Goal: Task Accomplishment & Management: Use online tool/utility

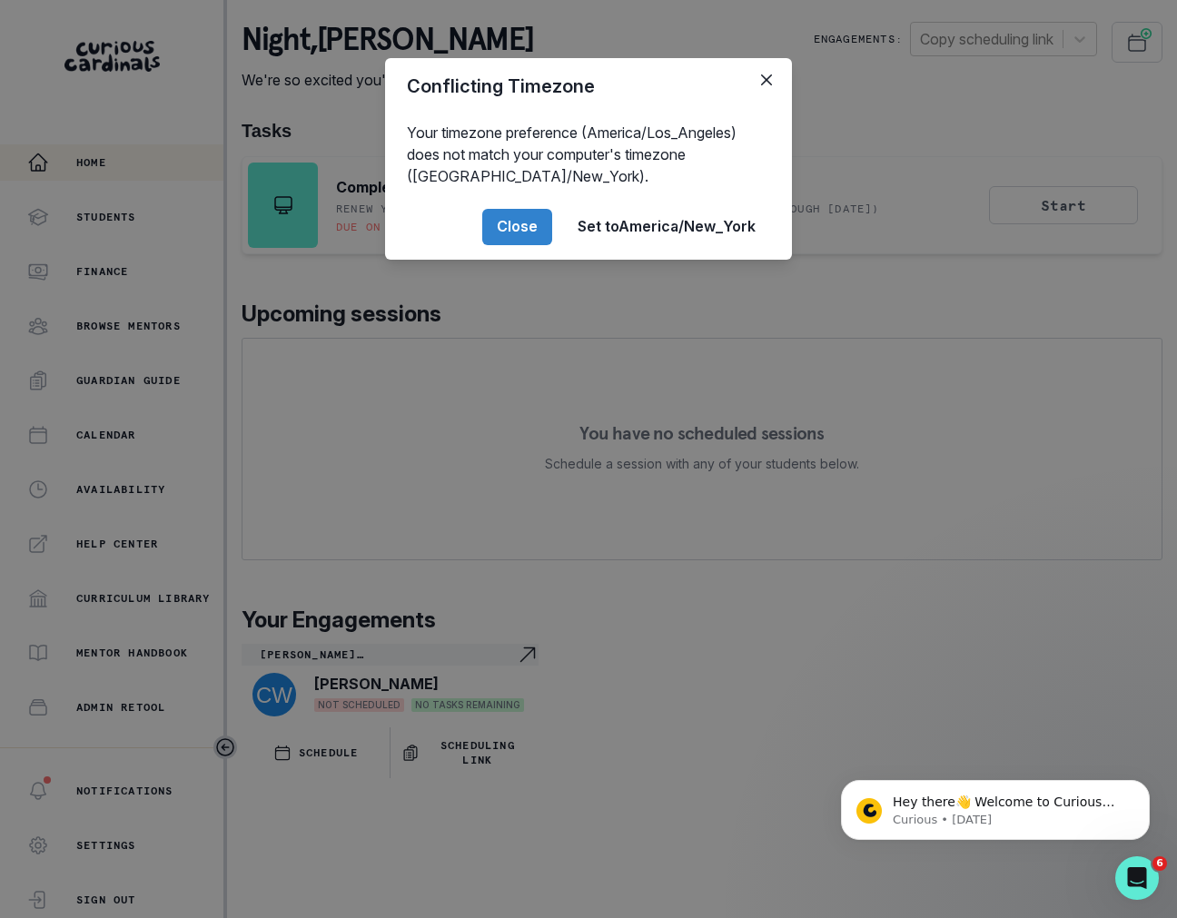
click at [698, 339] on div "Conflicting Timezone Your timezone preference (America/Los_Angeles) does not ma…" at bounding box center [588, 459] width 1177 height 918
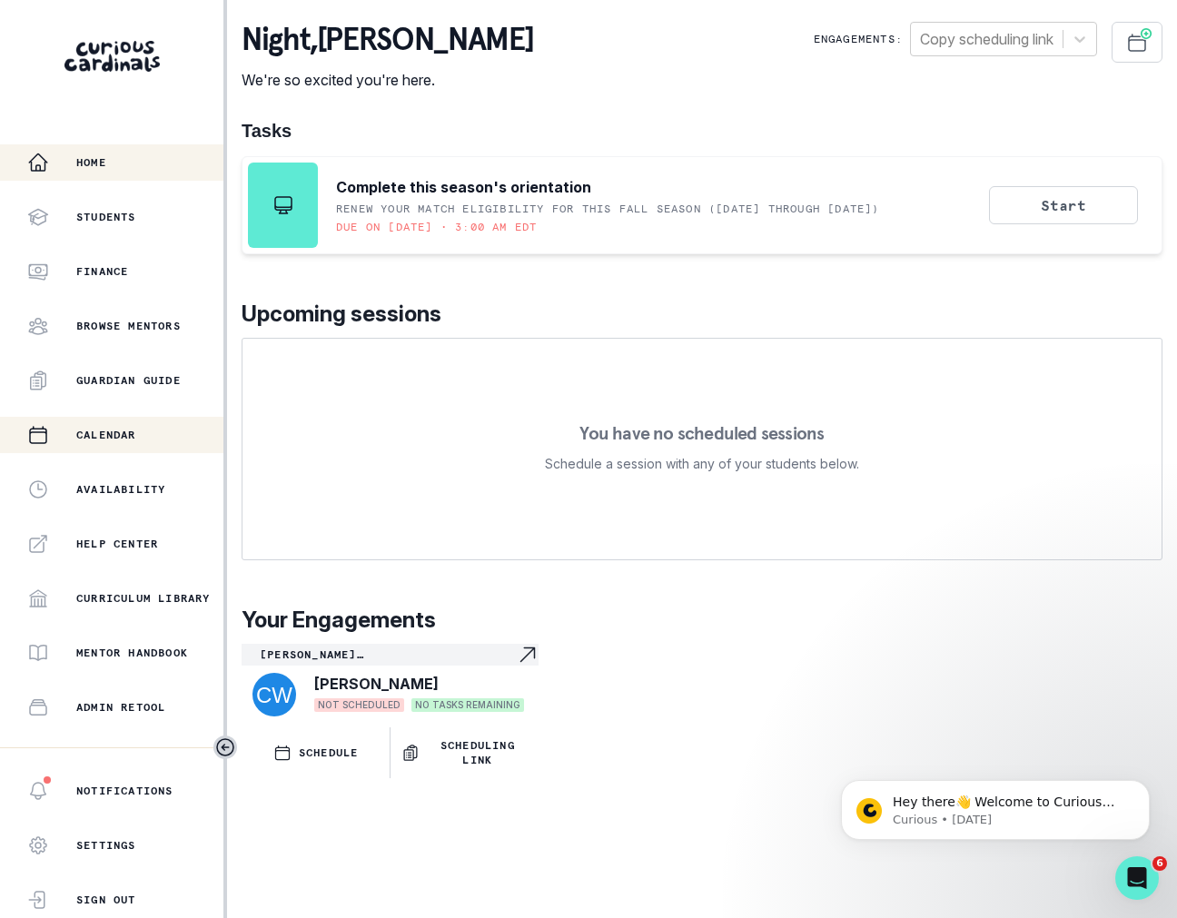
scroll to position [196, 0]
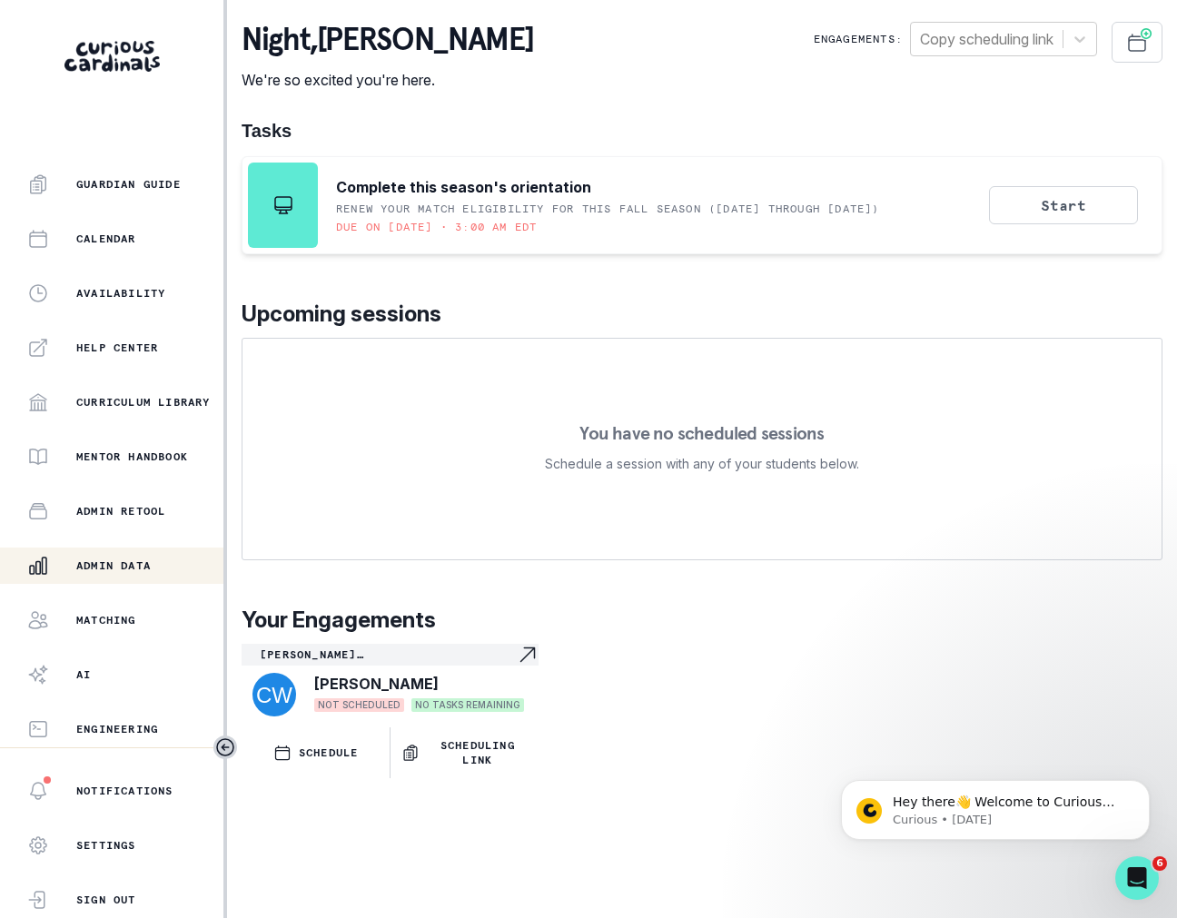
click at [149, 579] on button "Admin Data" at bounding box center [111, 566] width 223 height 36
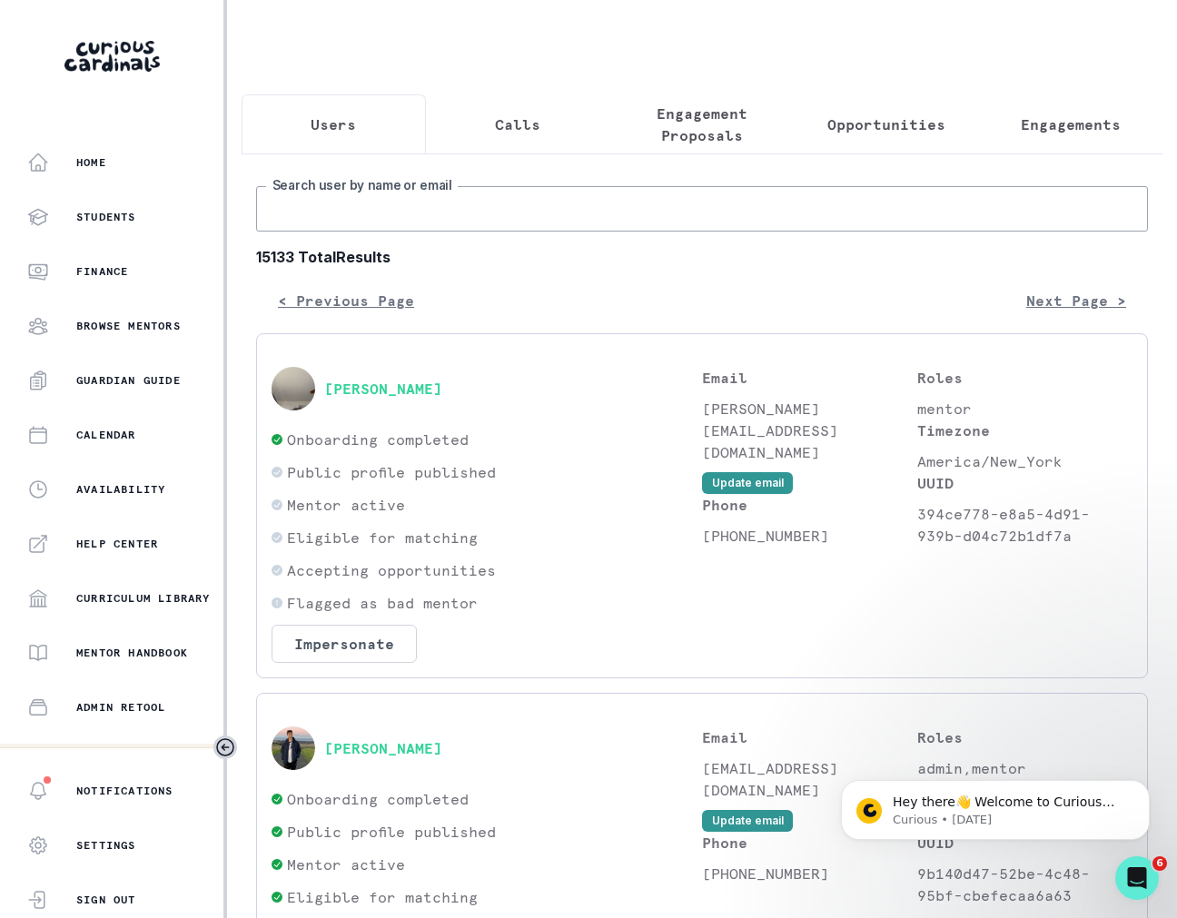
click at [395, 206] on input "Search user by name or email" at bounding box center [702, 208] width 892 height 45
paste input "Lo Ipsum, D’s Ametco Adipi, el-seddoei tem INC ut Laboree Doloremag. A enimad m…"
type input "Lo Ipsum, D’s Ametco Adipi, el-seddoei tem INC ut Laboree Doloremag. A enimad m…"
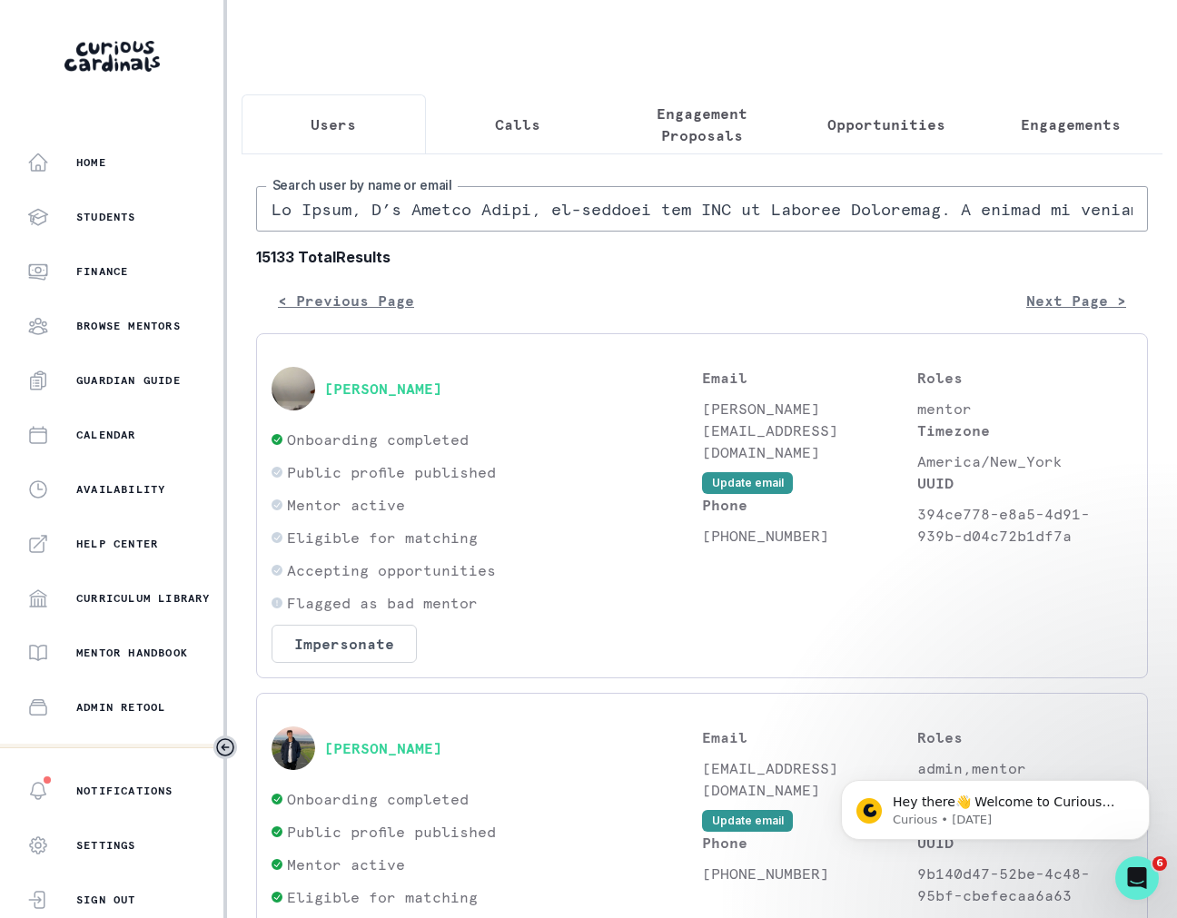
scroll to position [0, 10742]
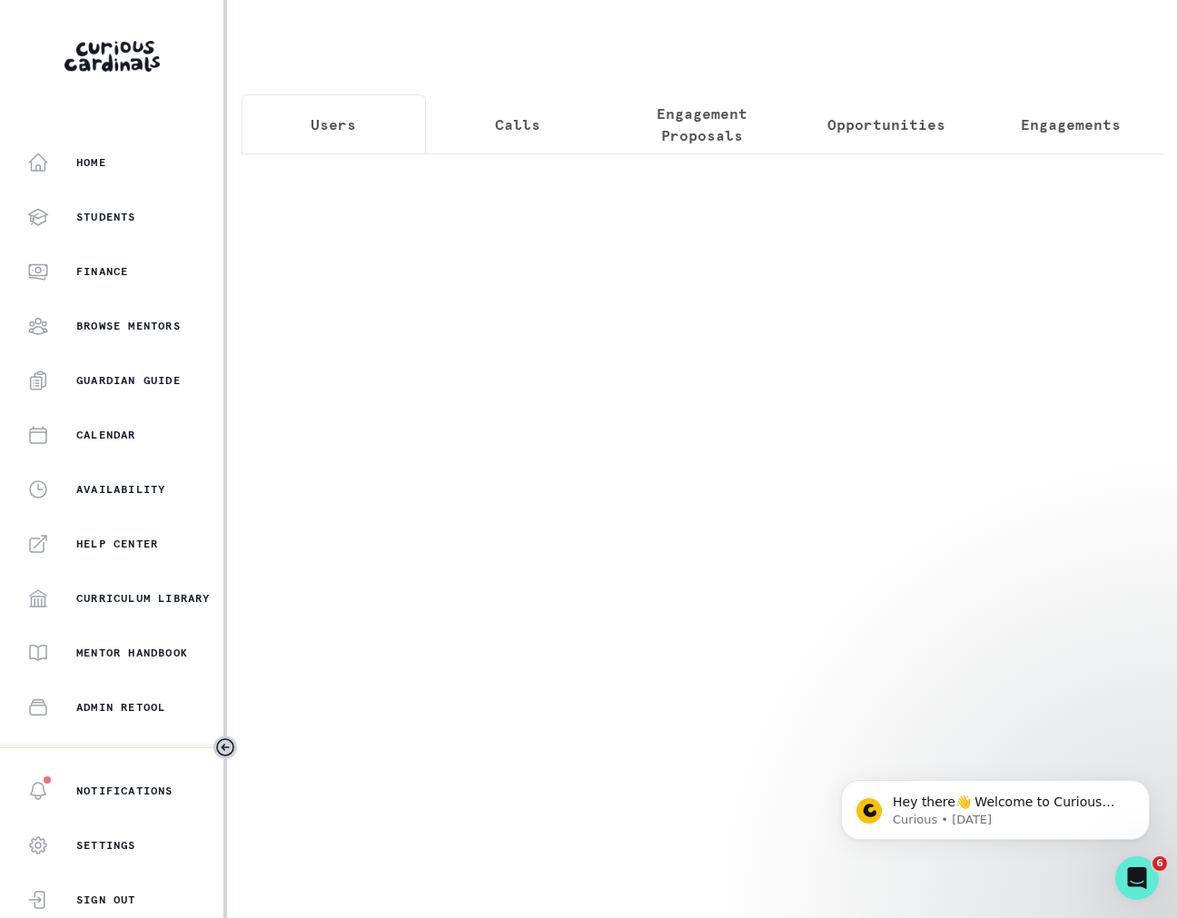
click at [395, 198] on div at bounding box center [702, 276] width 921 height 247
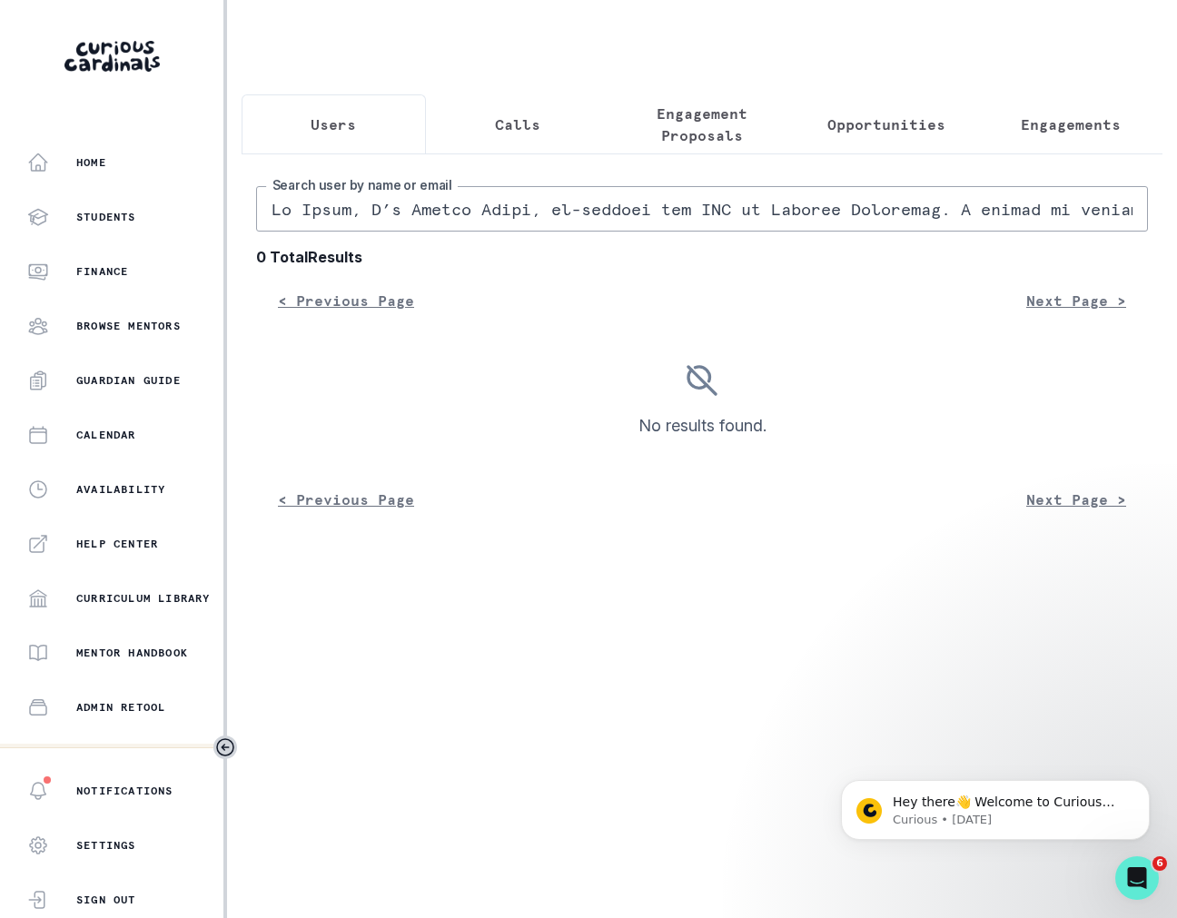
click at [395, 198] on input "Search user by name or email" at bounding box center [702, 208] width 892 height 45
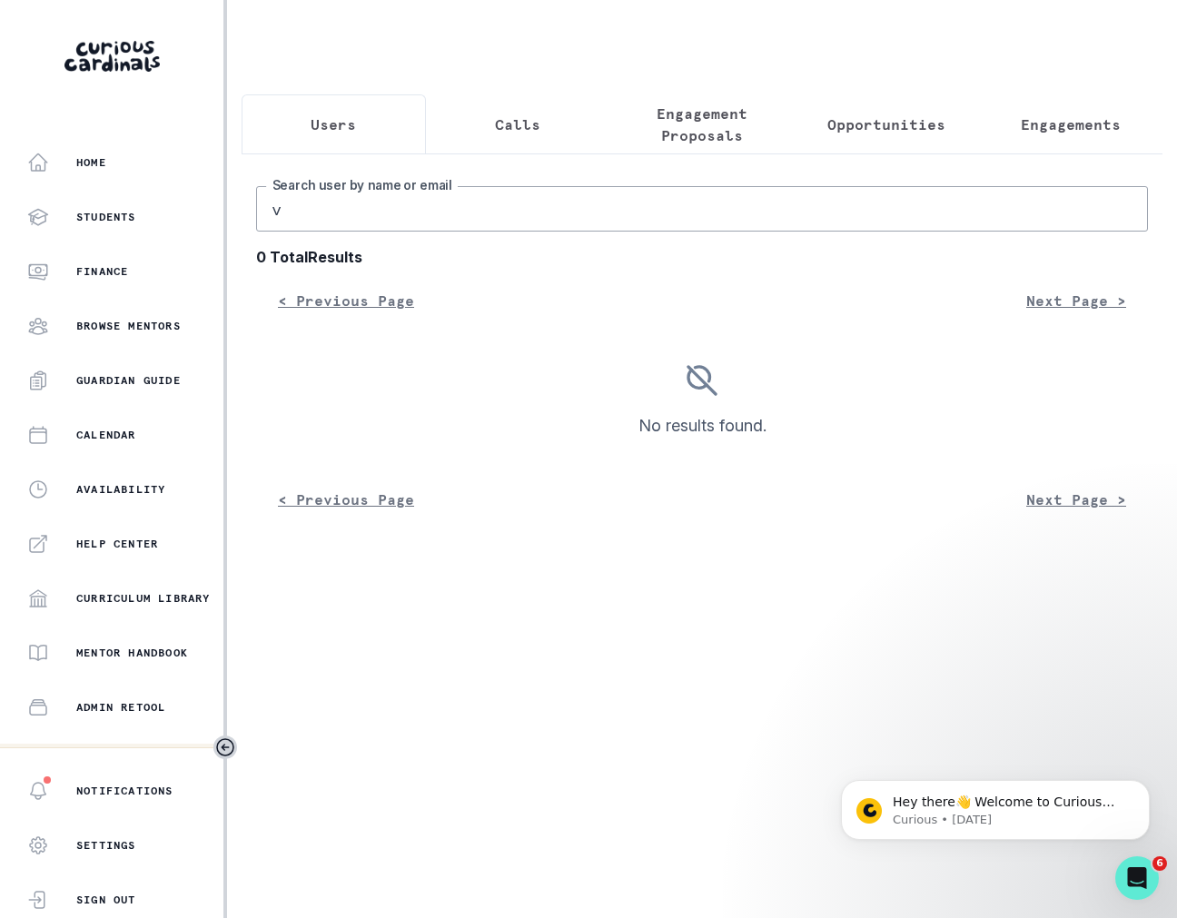
type input "v"
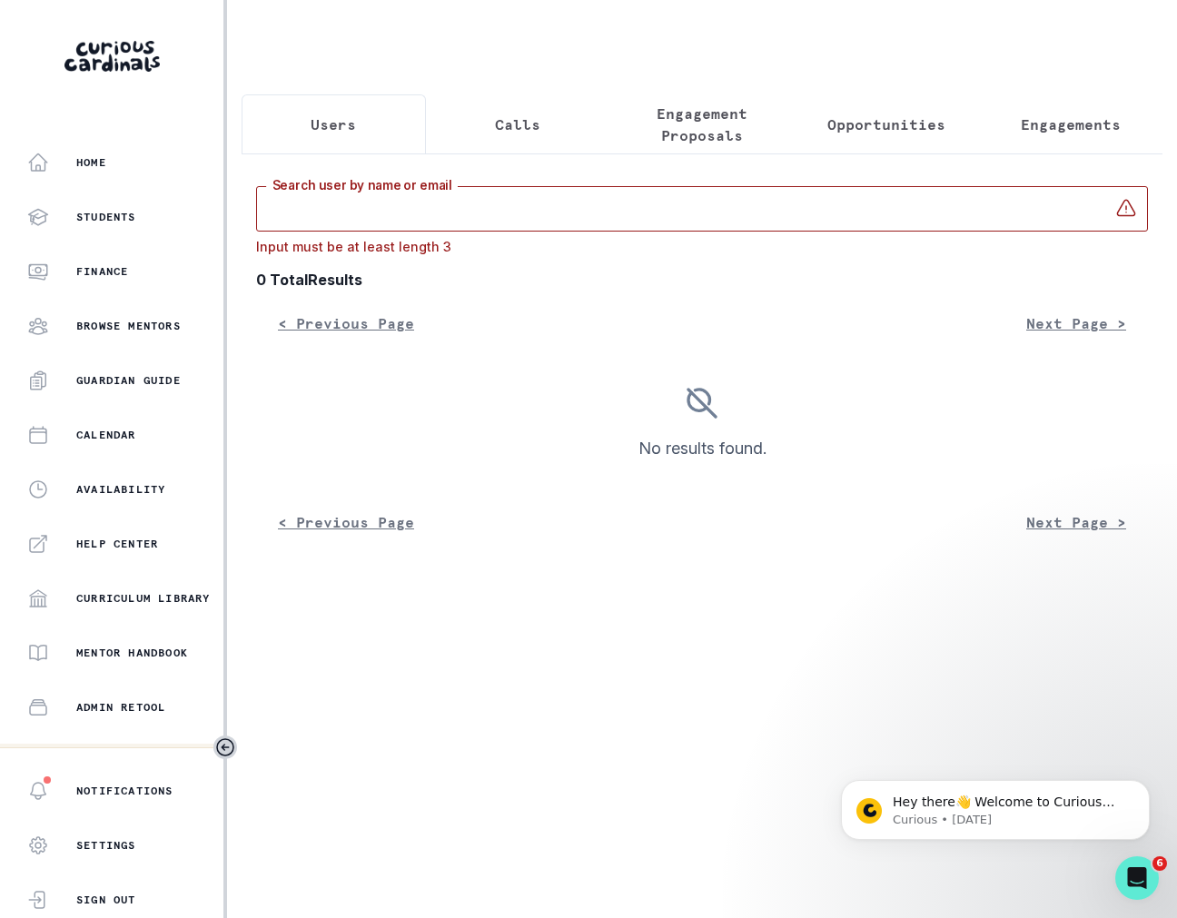
paste input "[PERSON_NAME]"
type input "[PERSON_NAME]"
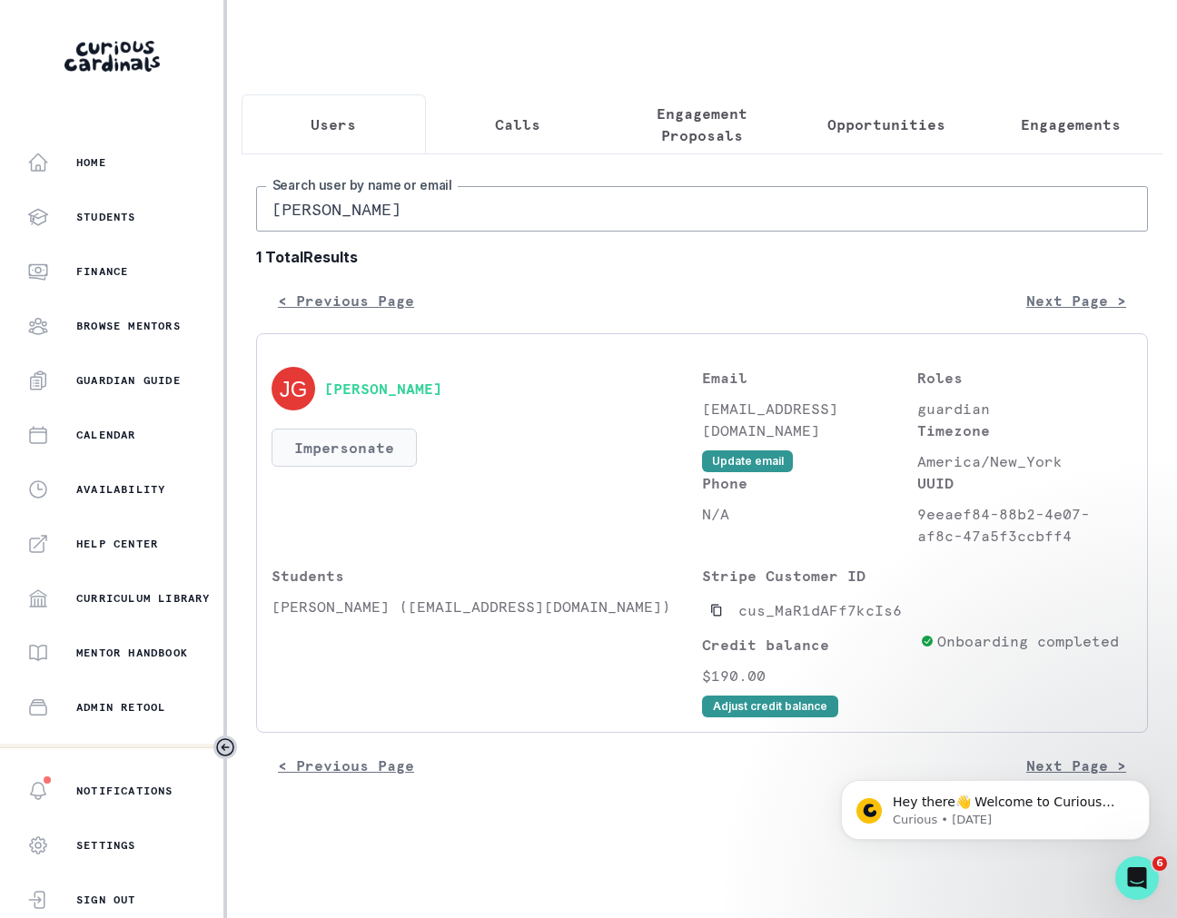
click at [361, 433] on button "Impersonate" at bounding box center [344, 448] width 145 height 38
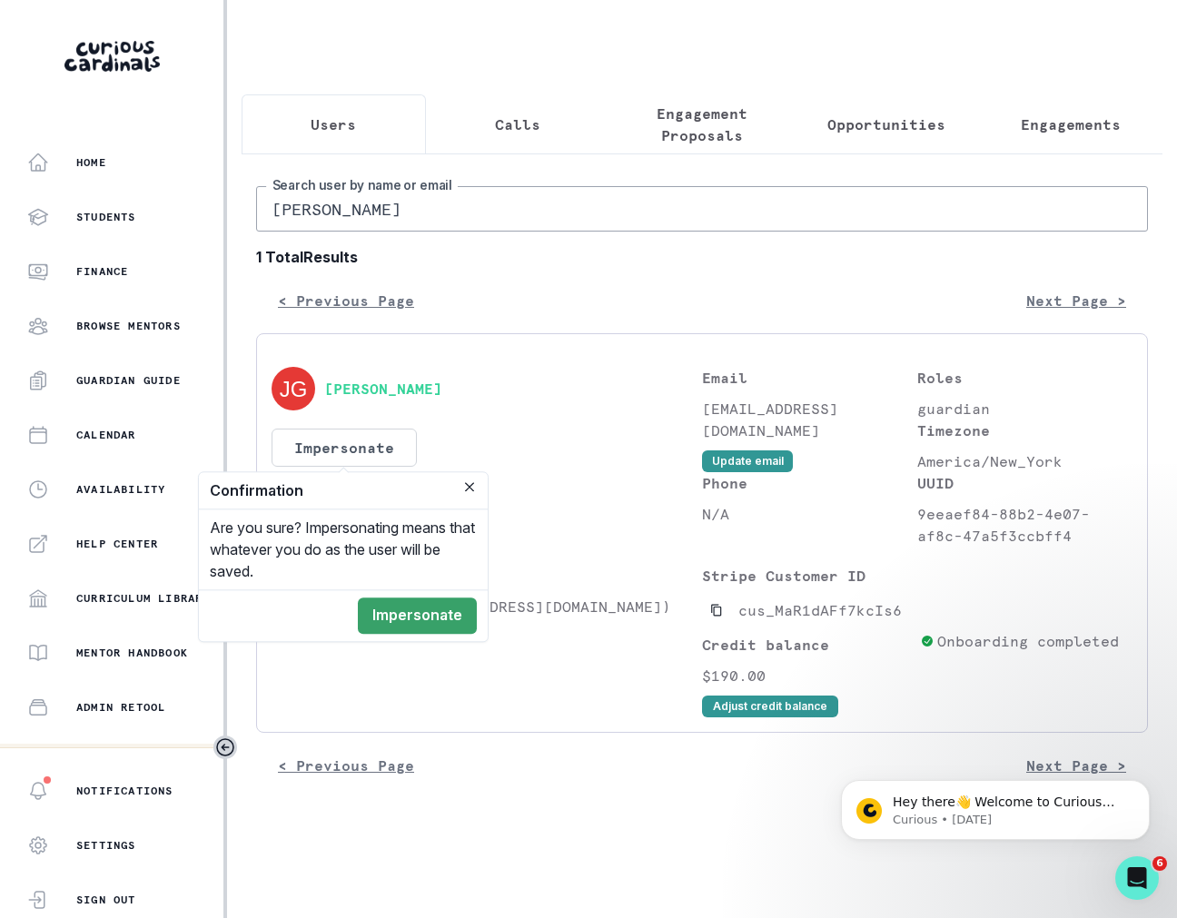
click at [426, 596] on footer "Impersonate" at bounding box center [343, 615] width 289 height 52
click at [432, 615] on button "Impersonate" at bounding box center [417, 616] width 119 height 36
